Goal: Transaction & Acquisition: Purchase product/service

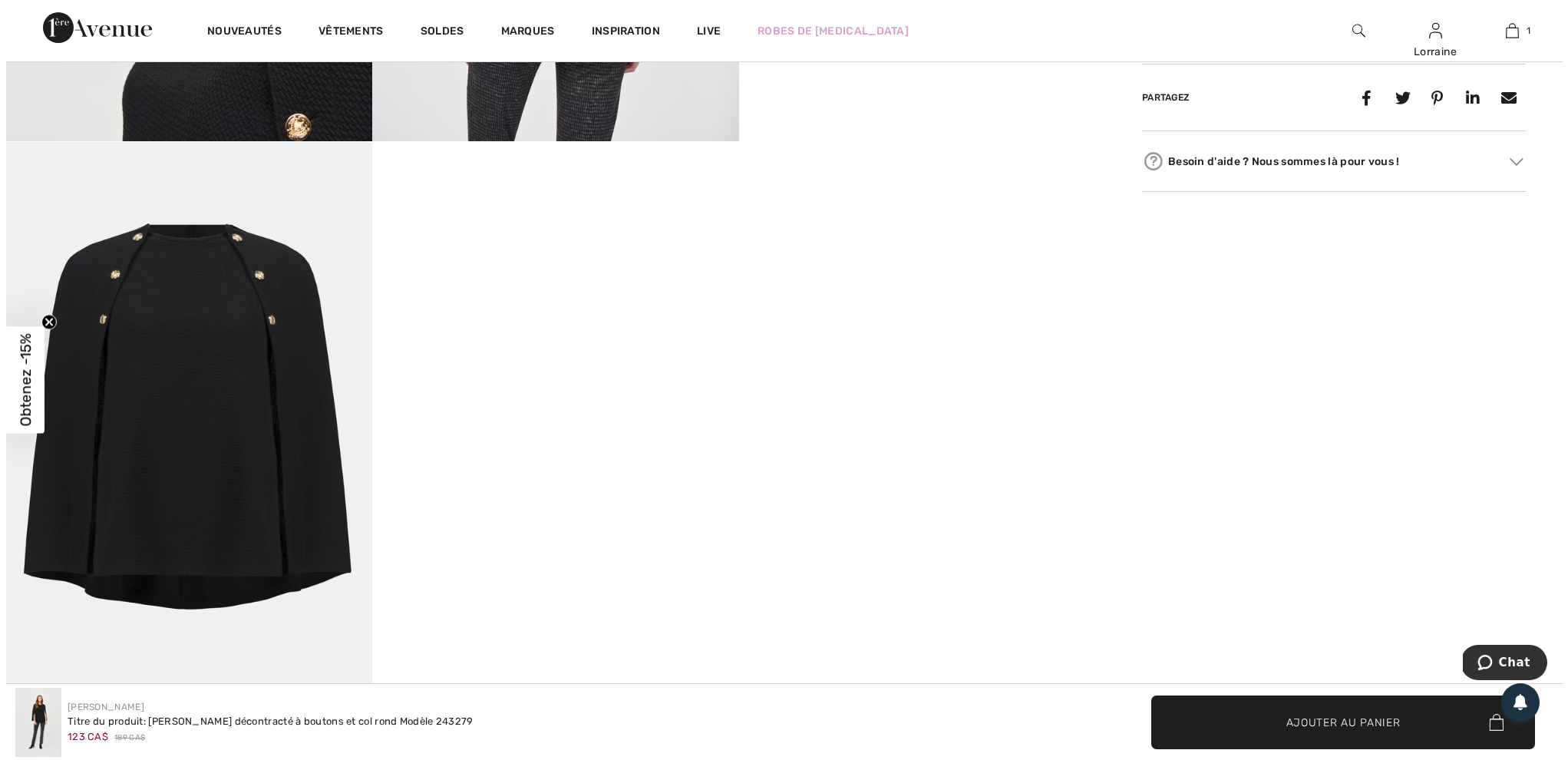
scroll to position [1325, 0]
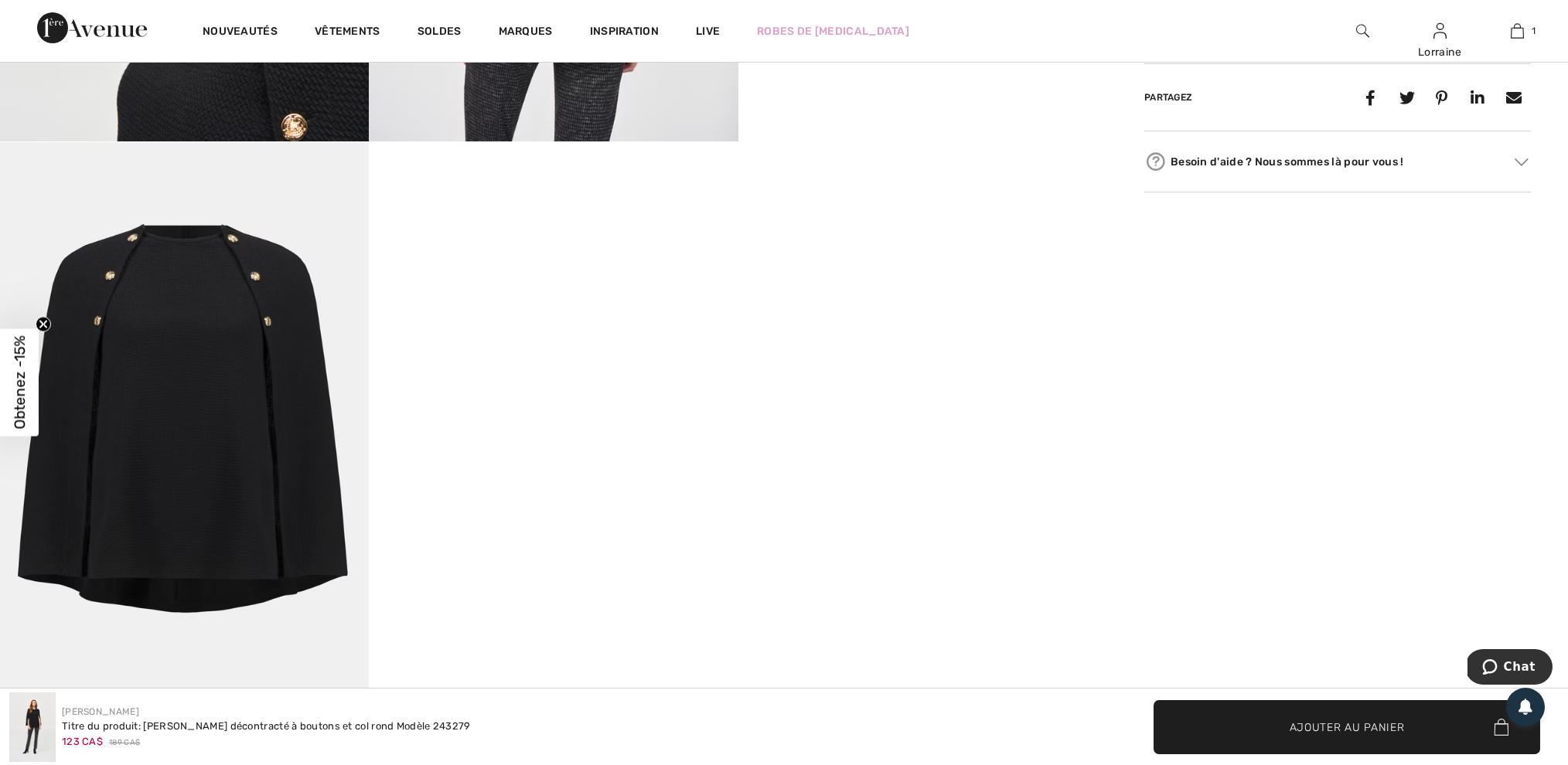
click at [256, 427] on img at bounding box center [184, 419] width 368 height 553
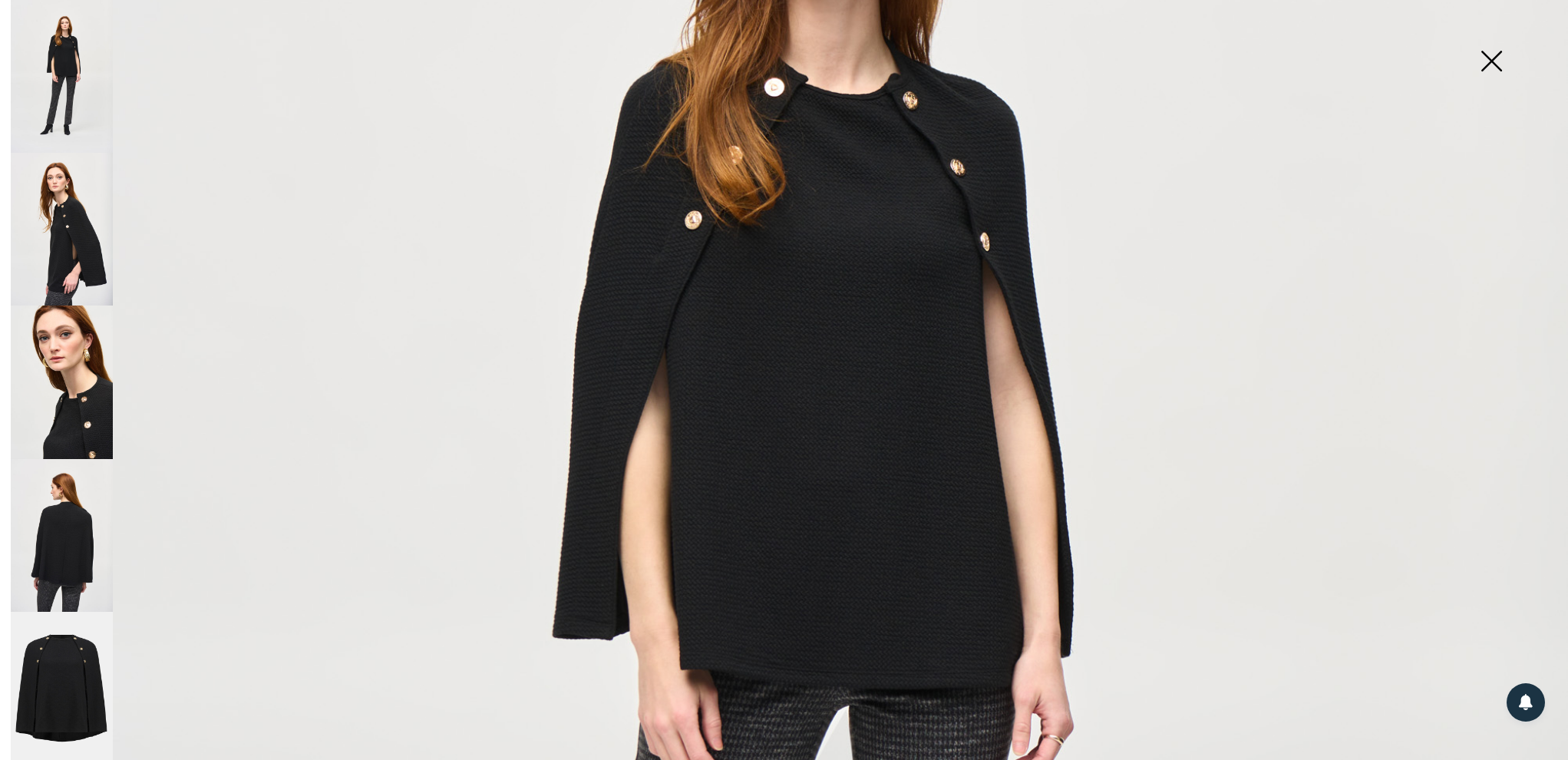
scroll to position [505, 0]
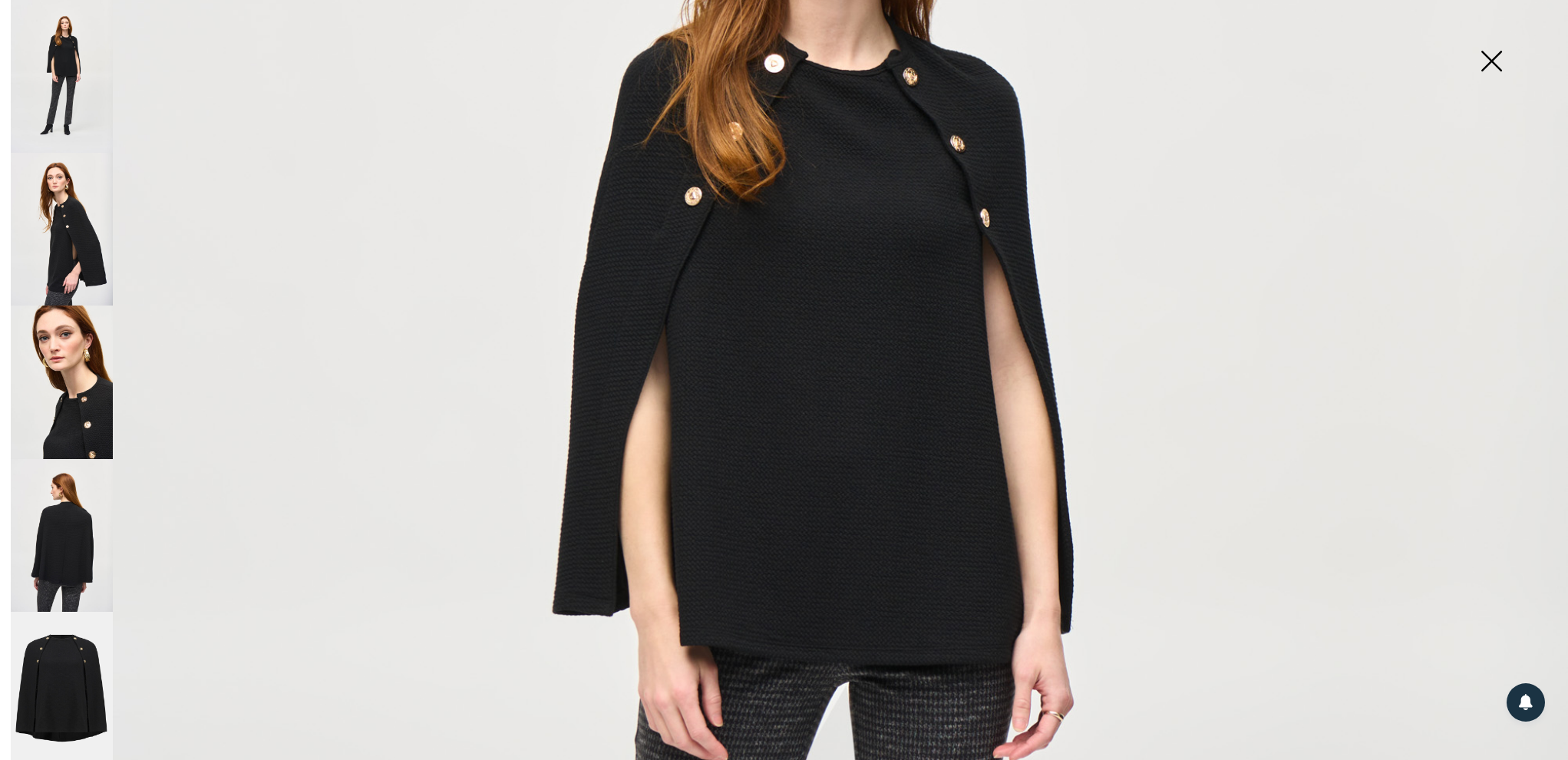
click at [829, 435] on img at bounding box center [784, 671] width 1568 height 2351
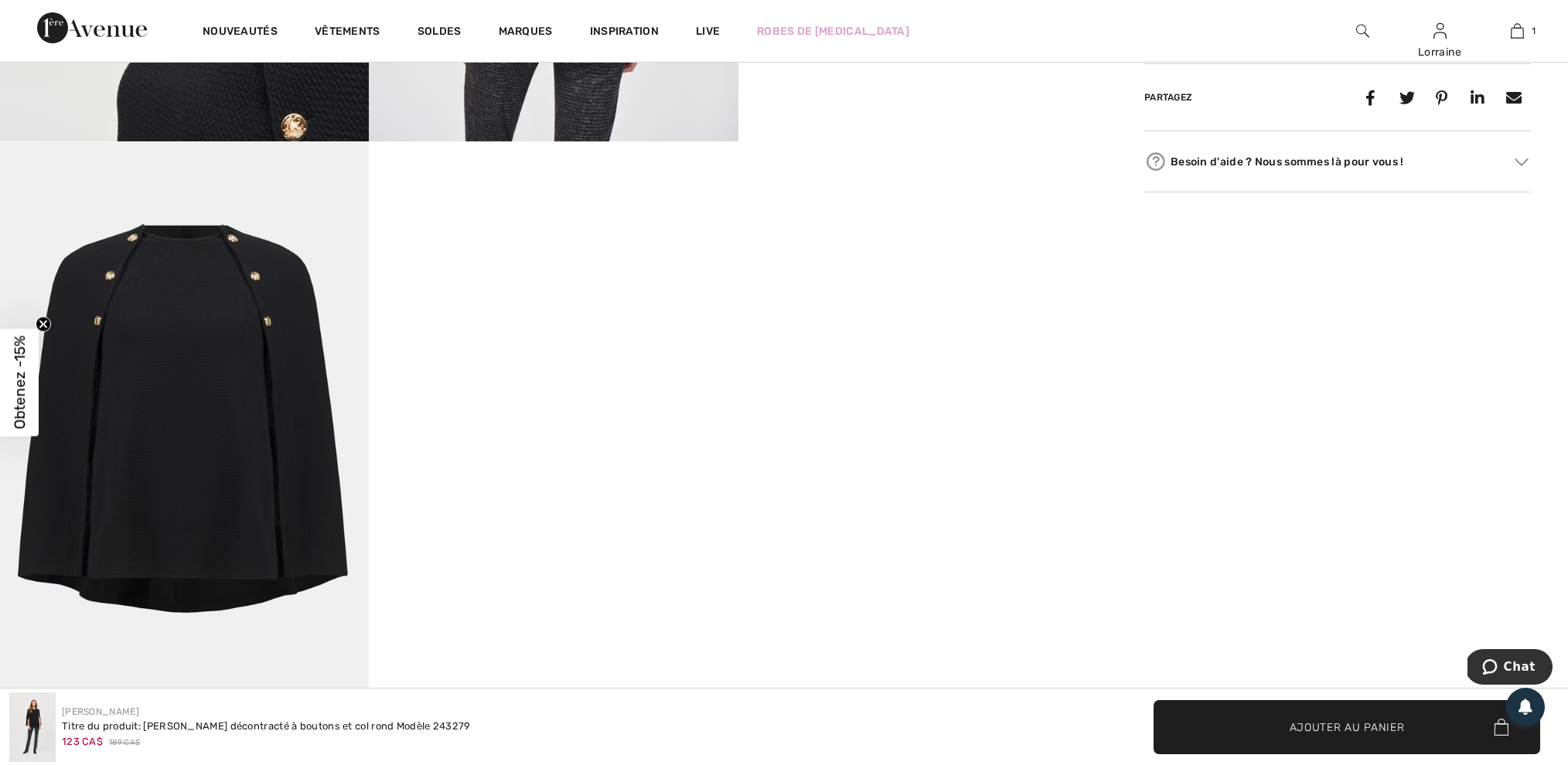
click at [164, 366] on img at bounding box center [184, 419] width 368 height 553
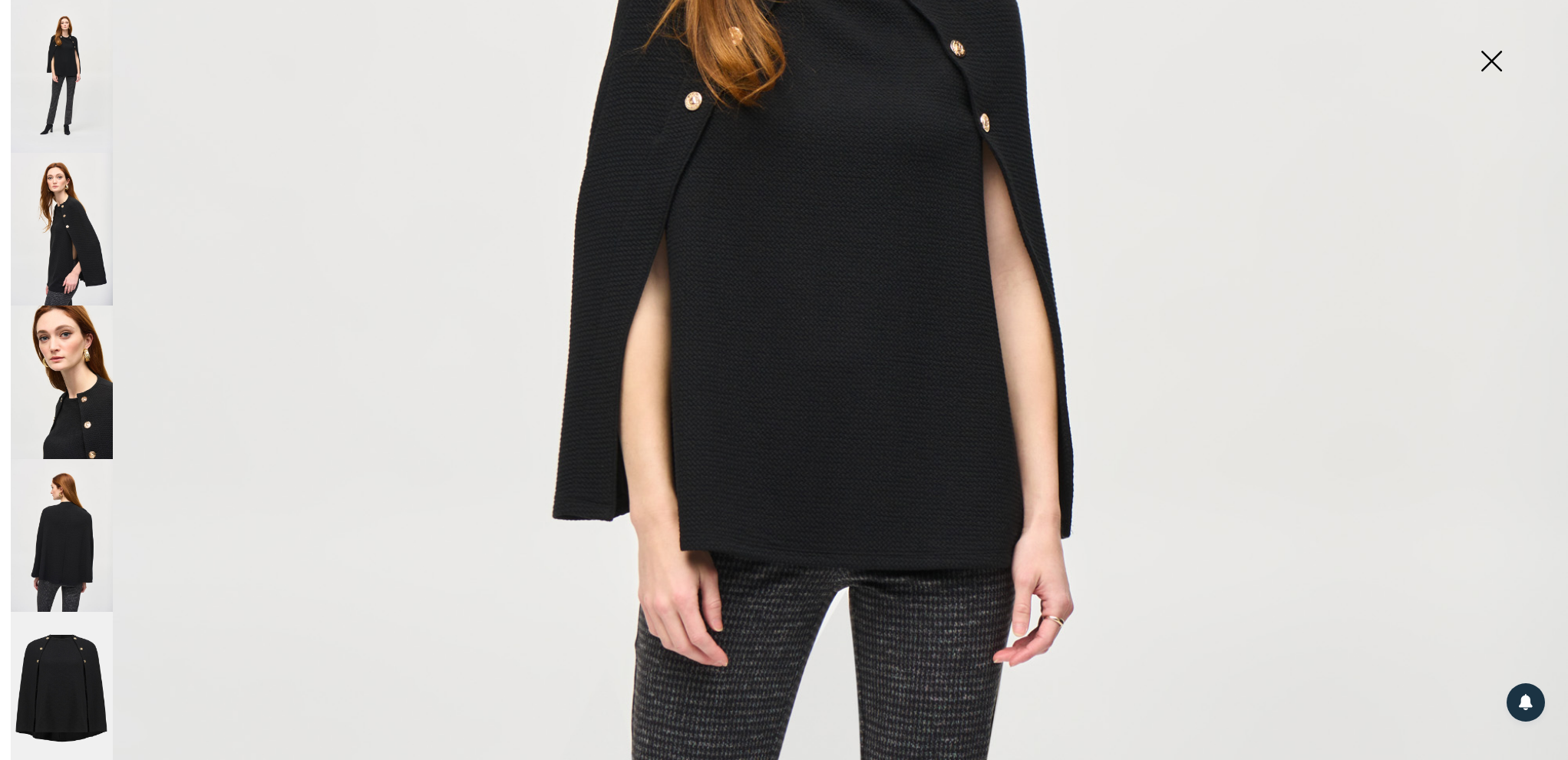
scroll to position [604, 0]
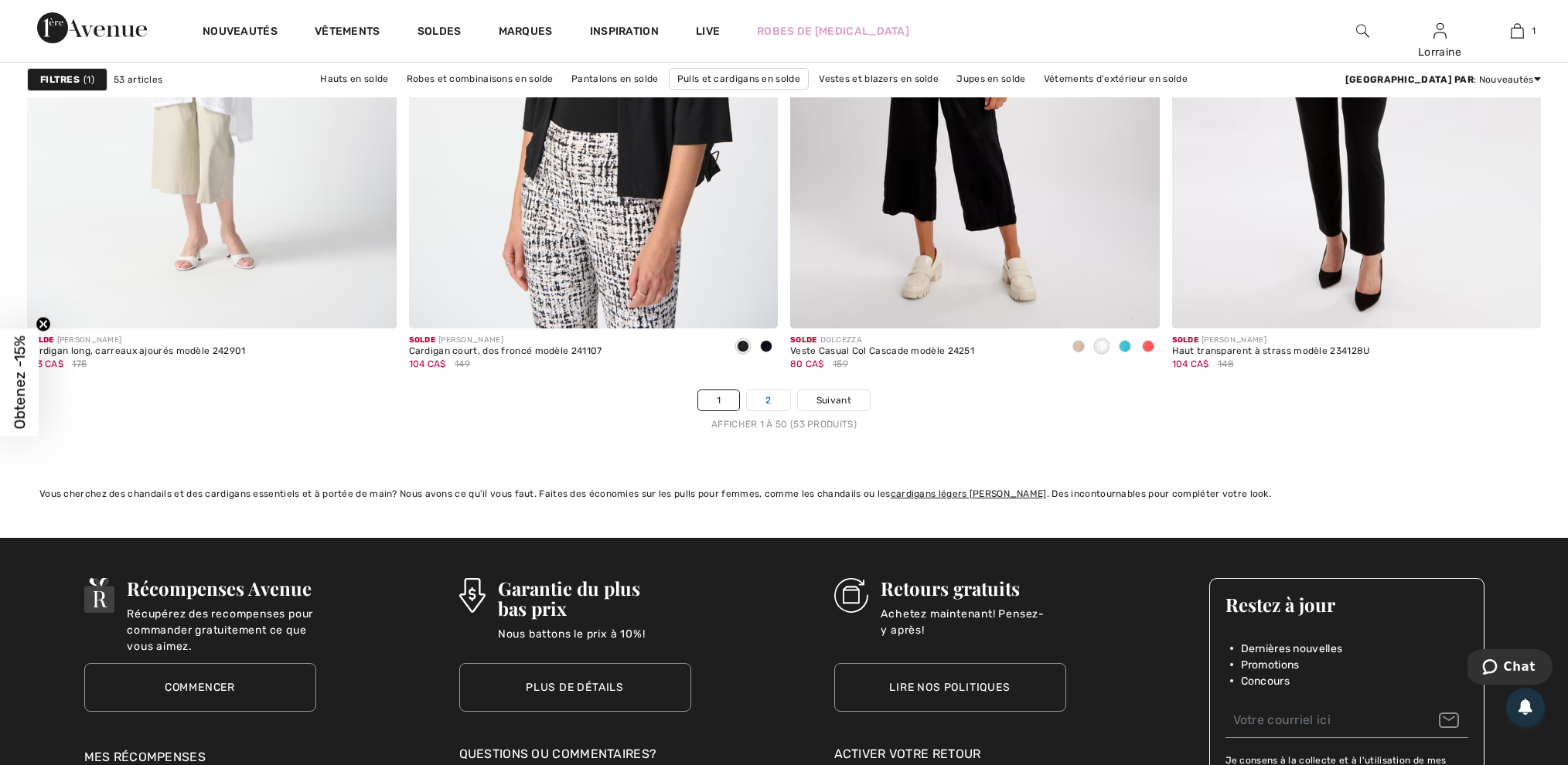
scroll to position [9270, 0]
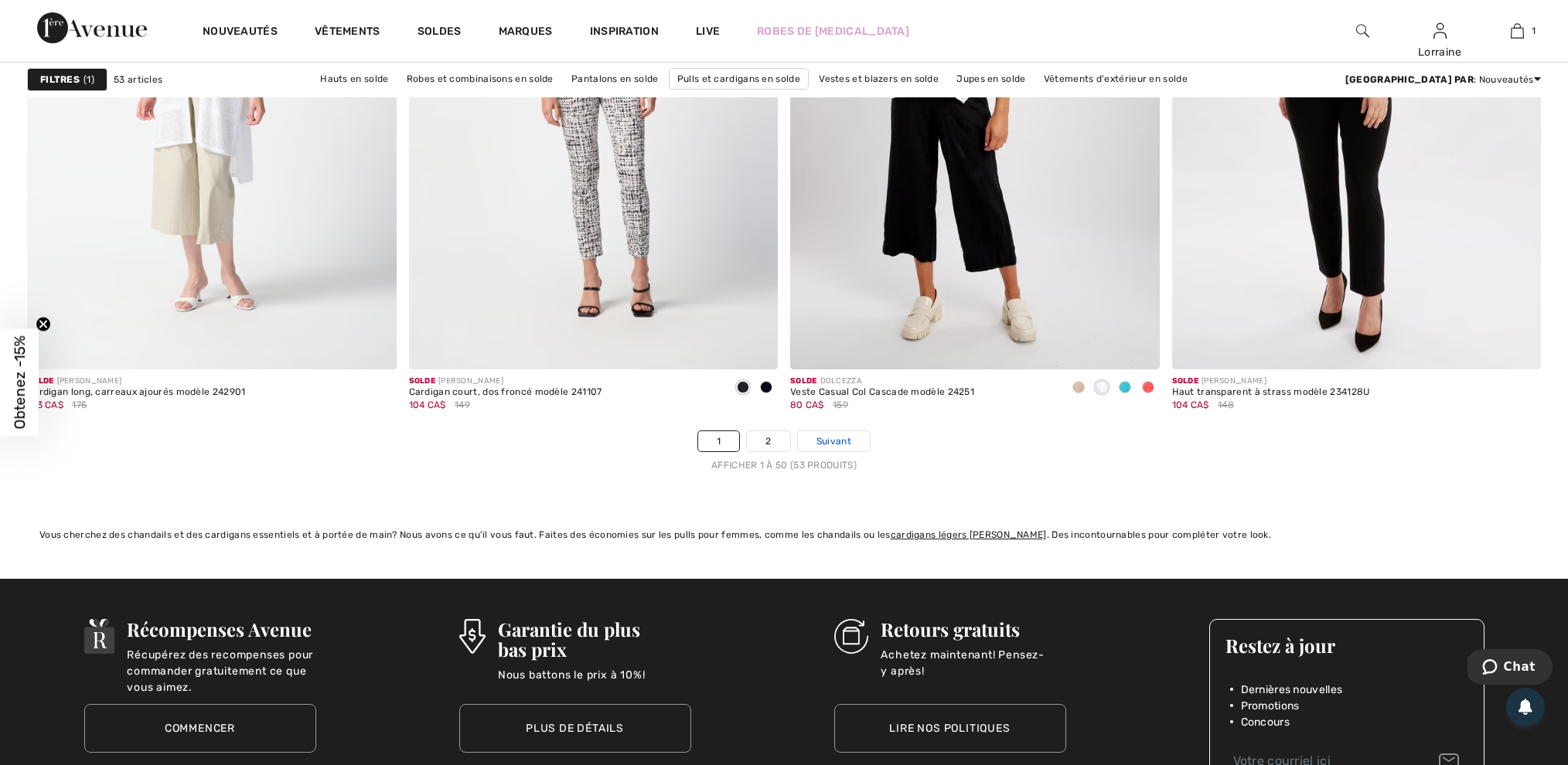
click at [842, 445] on span "Suivant" at bounding box center [834, 441] width 35 height 14
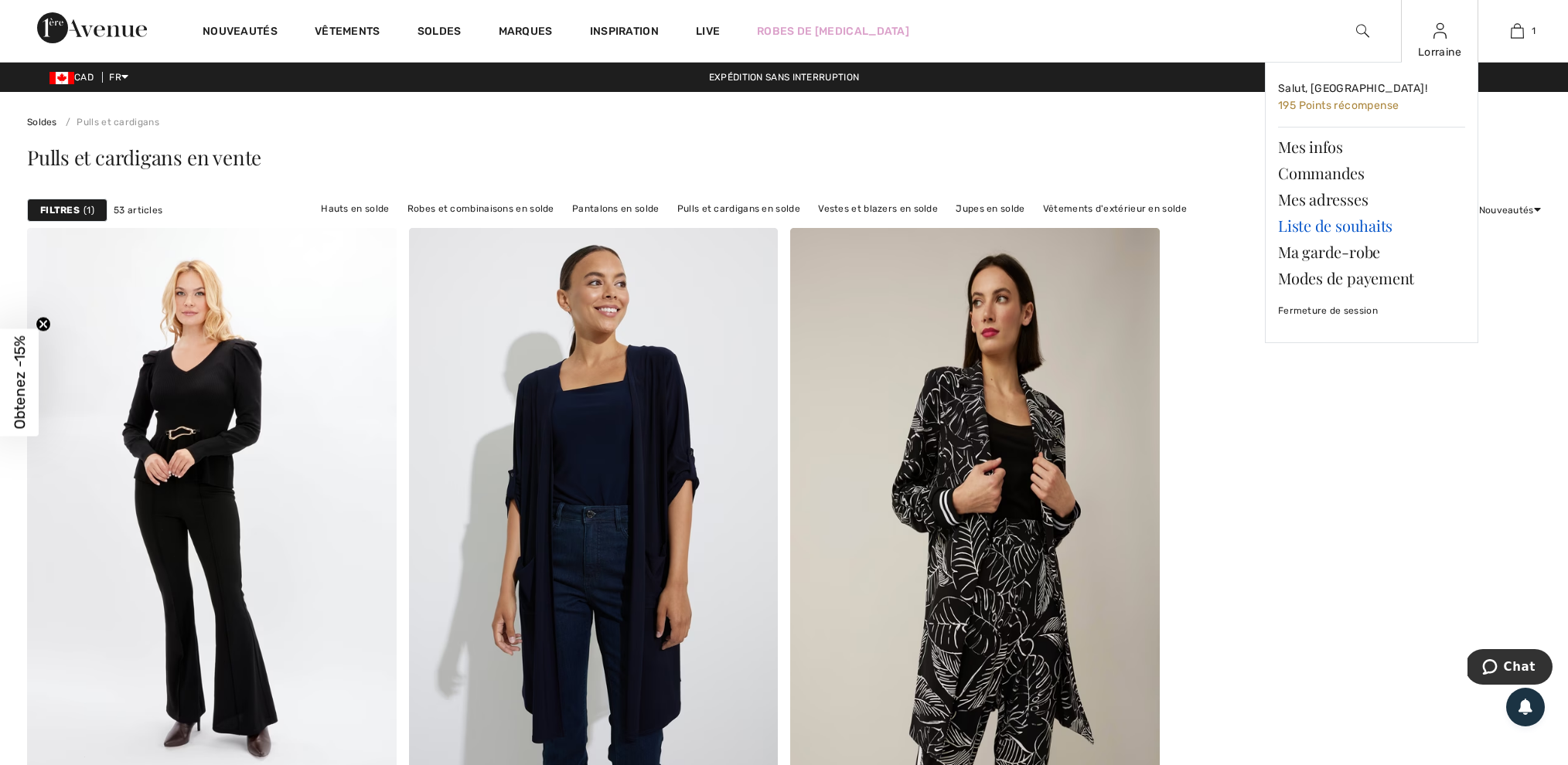
click at [1353, 223] on link "Liste de souhaits" at bounding box center [1371, 226] width 187 height 27
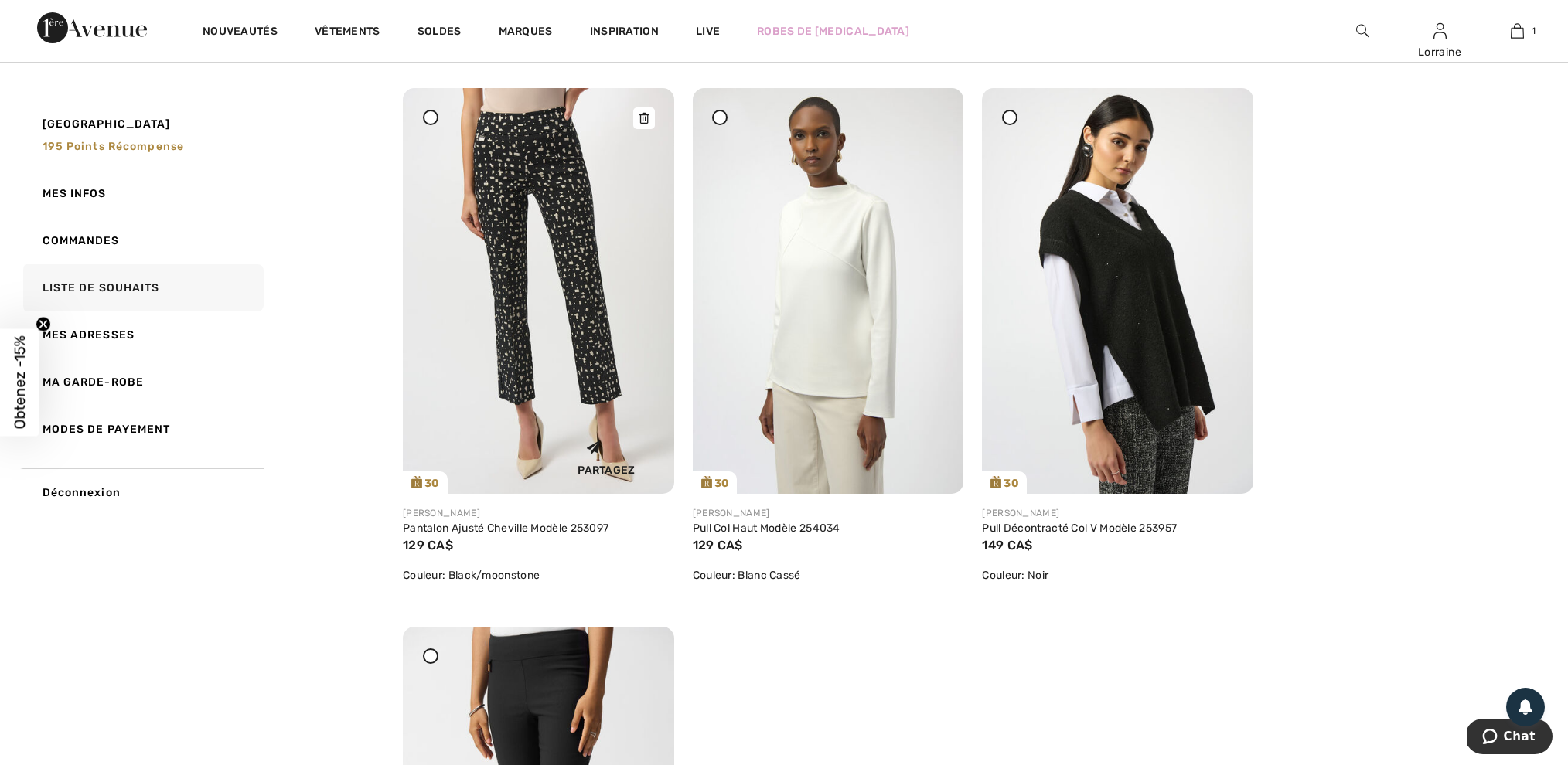
scroll to position [740, 0]
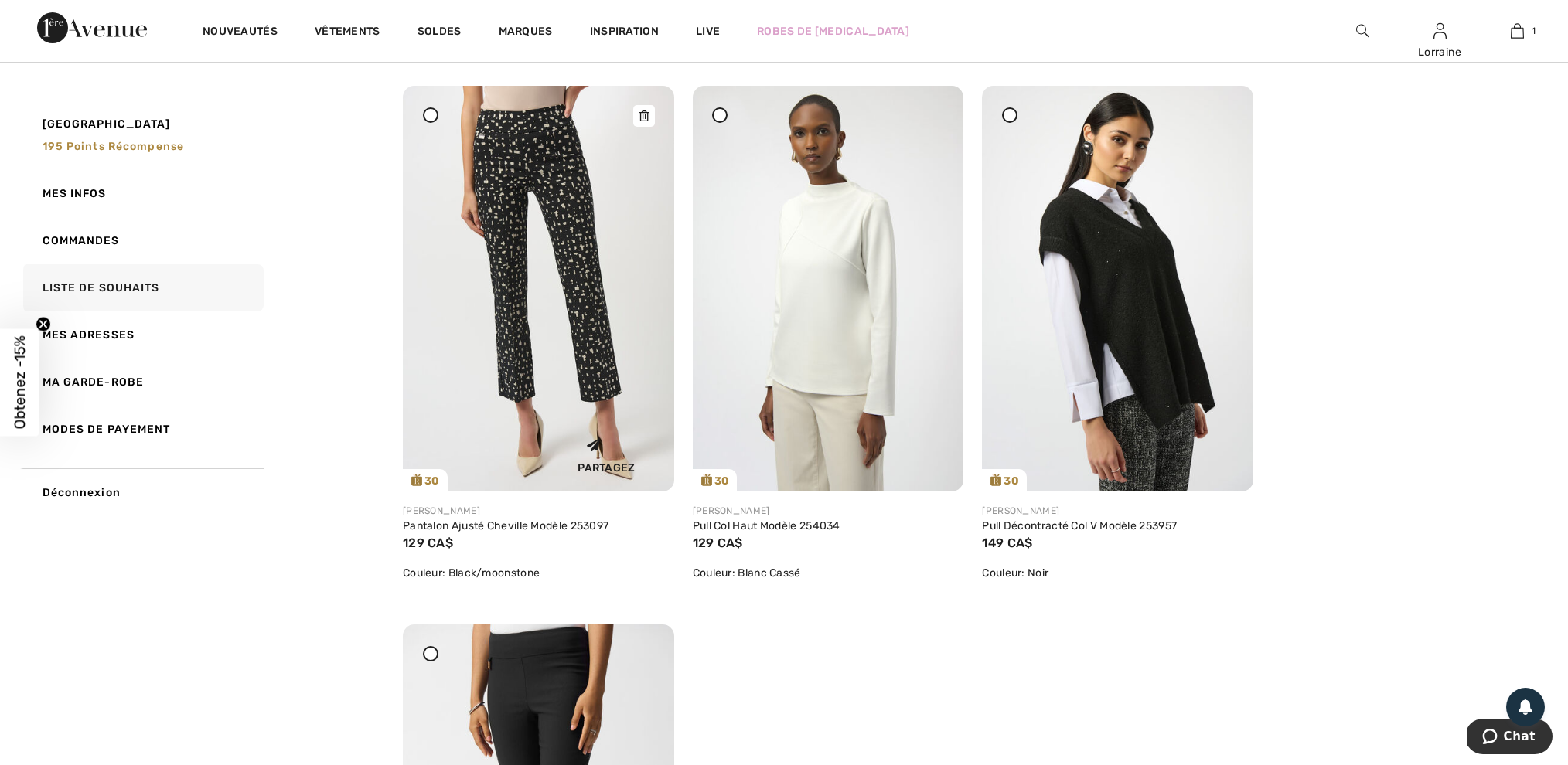
click at [581, 287] on img at bounding box center [538, 288] width 271 height 406
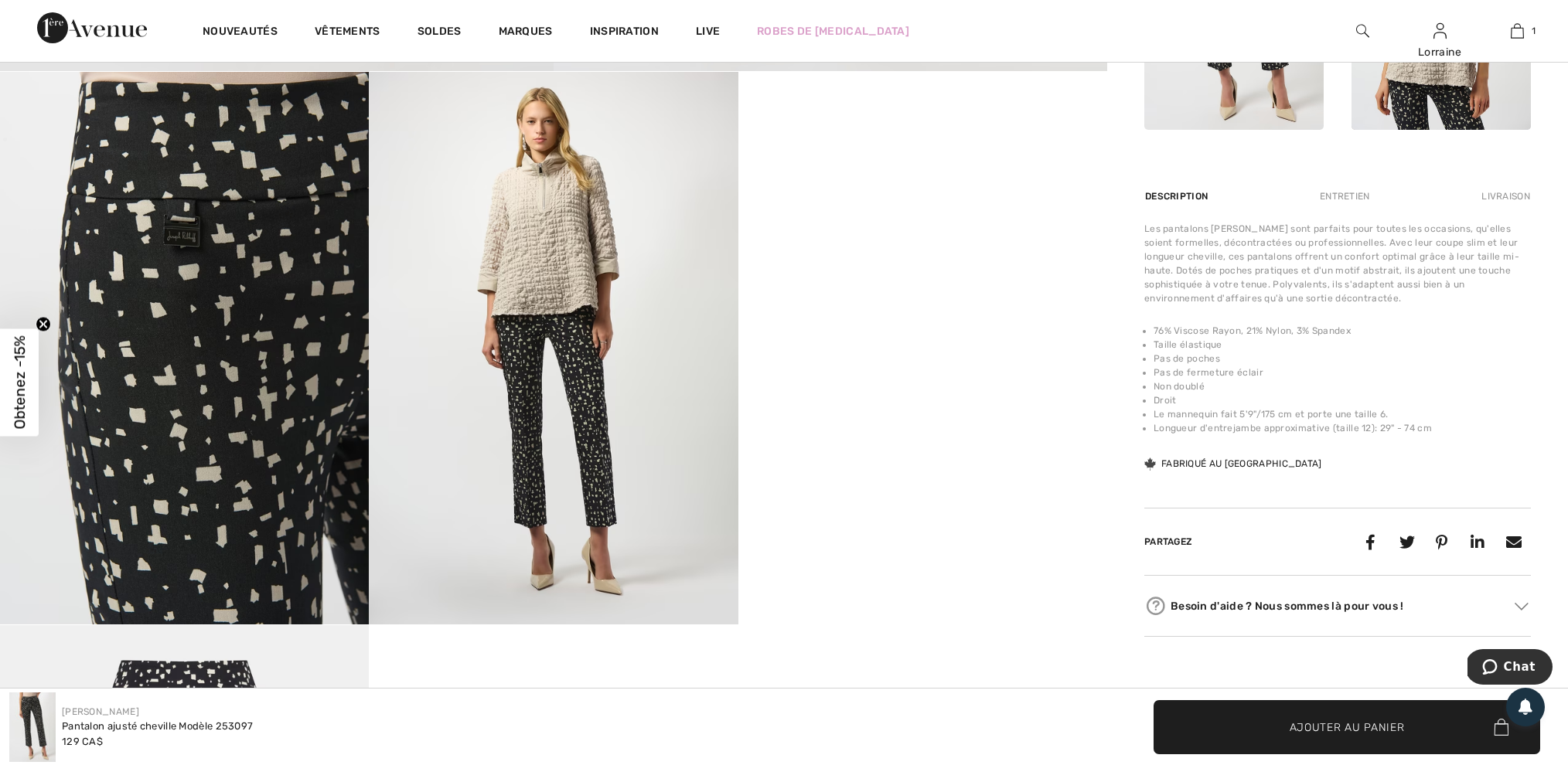
scroll to position [852, 0]
